Goal: Task Accomplishment & Management: Manage account settings

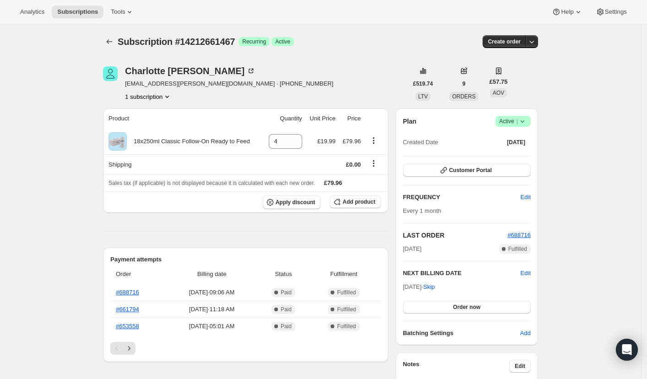
click at [530, 122] on span "Success Active |" at bounding box center [512, 121] width 35 height 11
click at [498, 157] on span "Cancel subscription" at bounding box center [513, 154] width 52 height 7
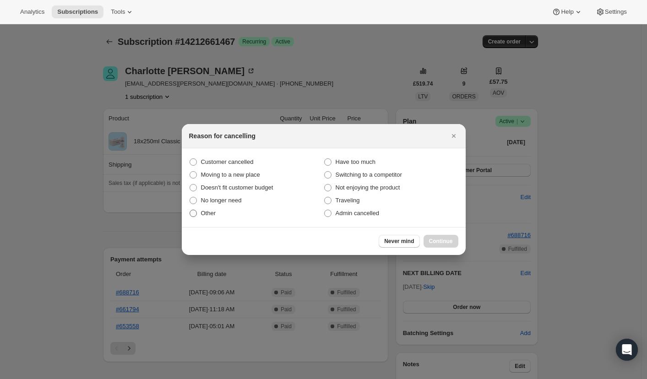
click at [195, 216] on span ":rbj:" at bounding box center [192, 213] width 7 height 7
click at [190, 210] on input "Other" at bounding box center [189, 210] width 0 height 0
radio input "true"
click at [438, 235] on button "Continue" at bounding box center [440, 241] width 35 height 13
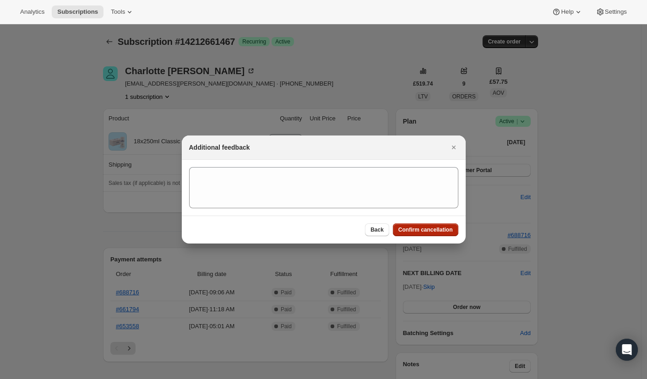
click at [421, 230] on span "Confirm cancellation" at bounding box center [425, 229] width 54 height 7
